Goal: Information Seeking & Learning: Learn about a topic

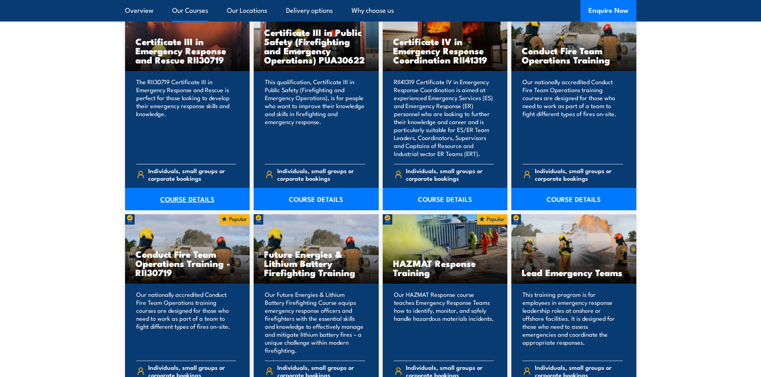
scroll to position [679, 0]
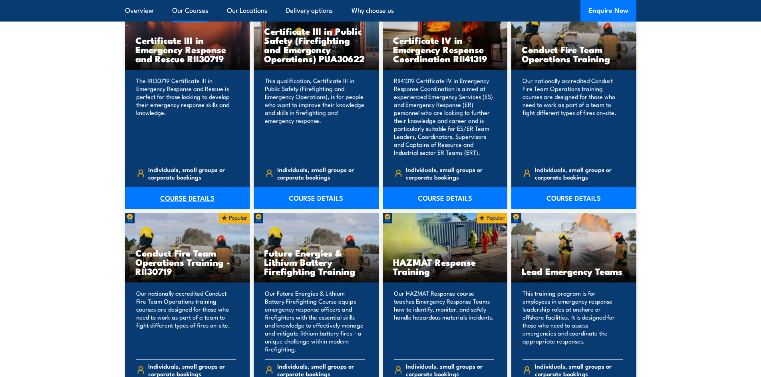
click at [184, 196] on link "COURSE DETAILS" at bounding box center [187, 198] width 125 height 22
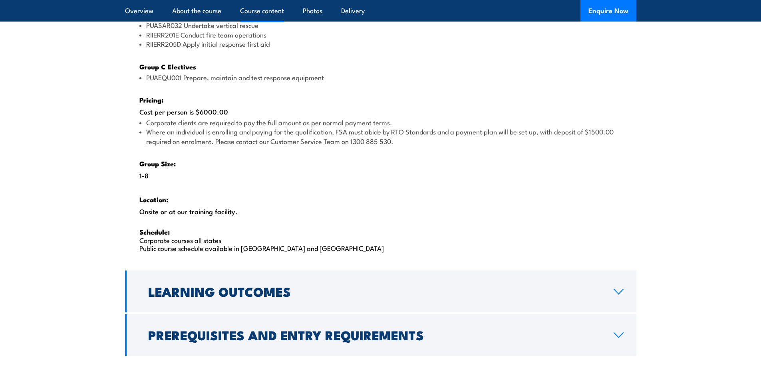
scroll to position [1198, 0]
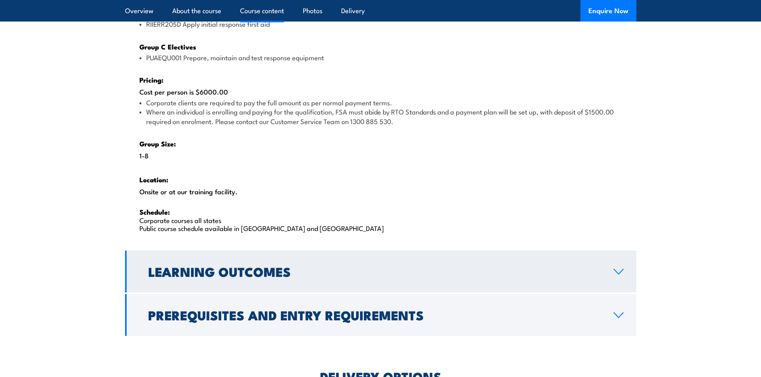
click at [616, 269] on icon at bounding box center [618, 272] width 11 height 6
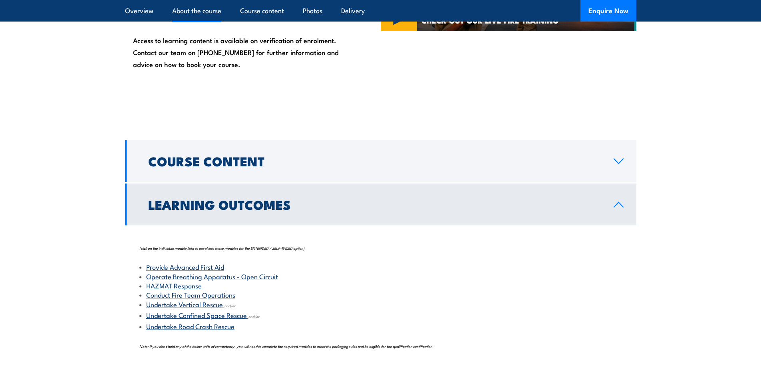
scroll to position [675, 0]
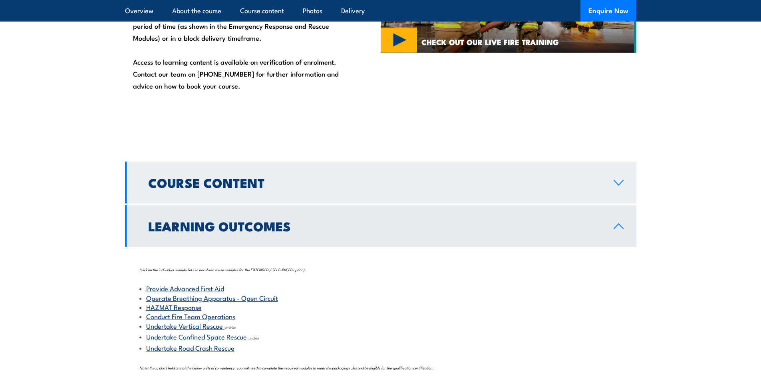
click at [620, 184] on icon at bounding box center [618, 183] width 11 height 6
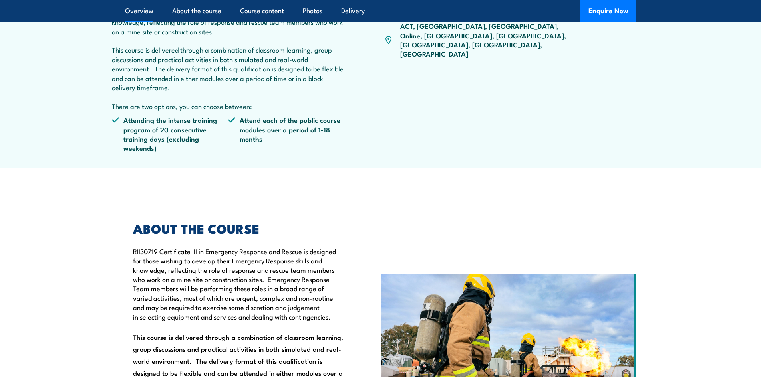
scroll to position [116, 0]
